Goal: Task Accomplishment & Management: Manage account settings

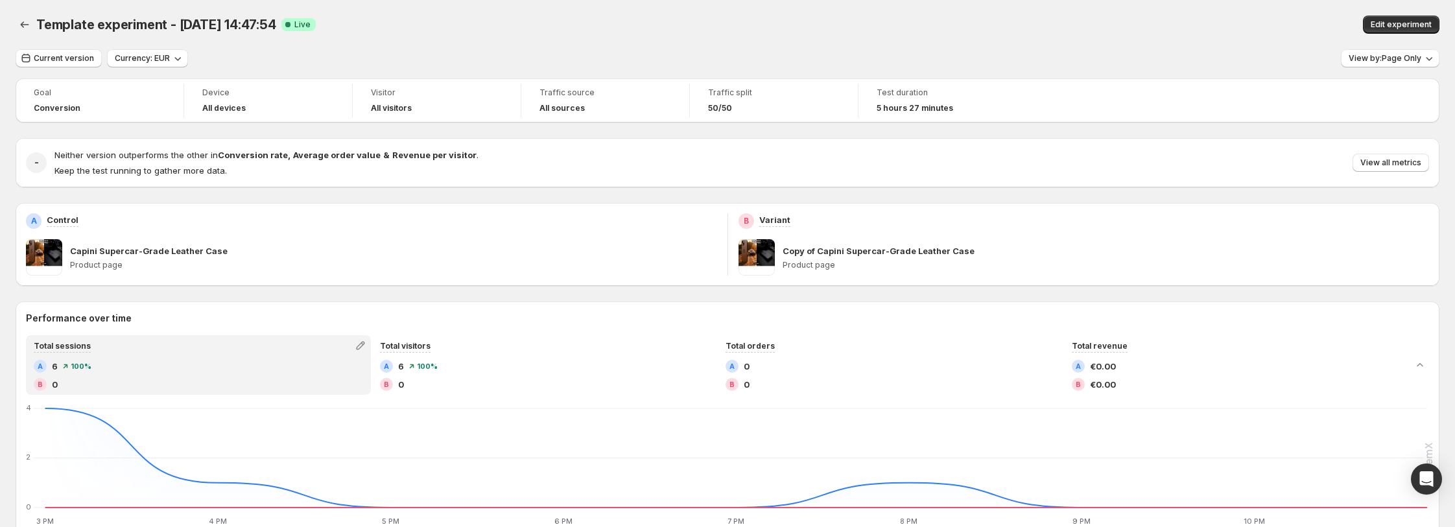
click at [411, 80] on div "Goal Conversion Device All devices Visitor All visitors Traffic source All sour…" at bounding box center [728, 100] width 1424 height 44
click at [1379, 56] on span "View by: Page Only" at bounding box center [1385, 58] width 73 height 10
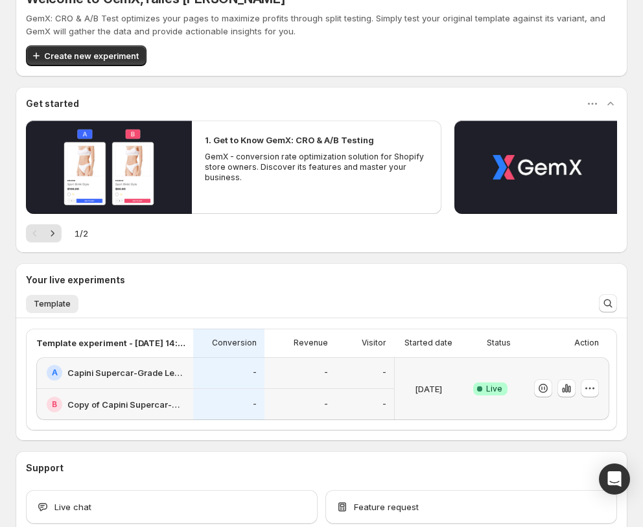
scroll to position [176, 0]
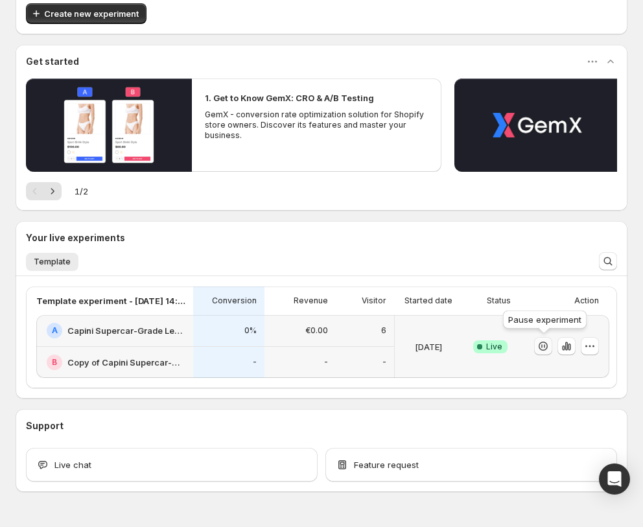
click at [545, 344] on icon "button" at bounding box center [544, 346] width 1 height 4
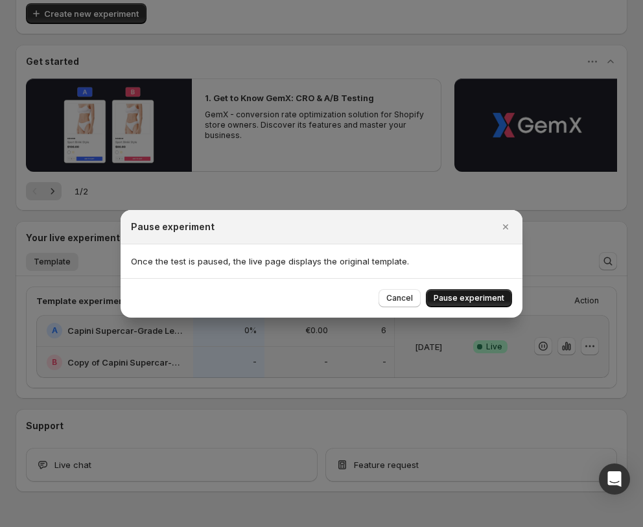
click at [453, 300] on span "Pause experiment" at bounding box center [469, 298] width 71 height 10
